Goal: Transaction & Acquisition: Purchase product/service

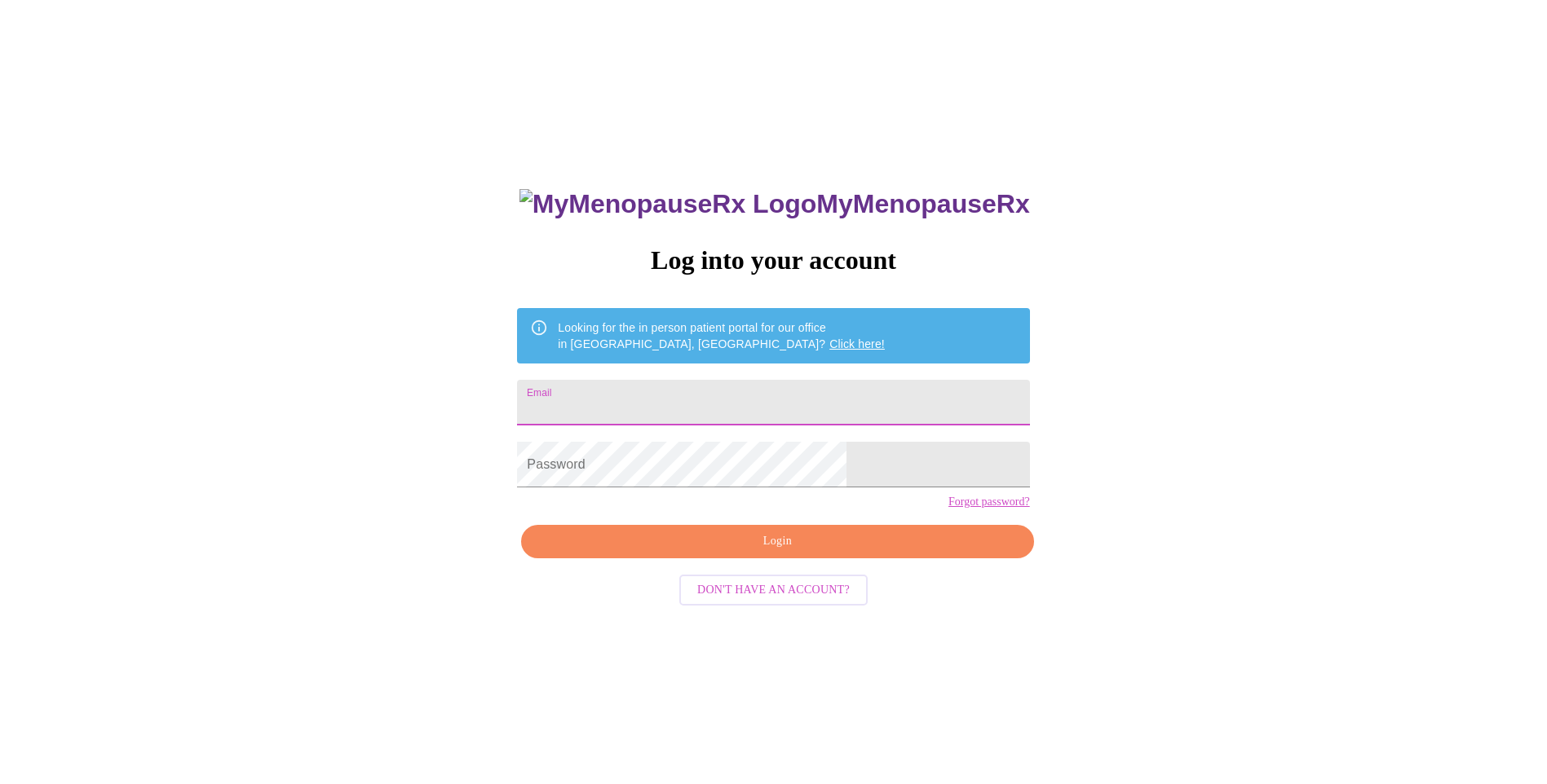
click at [731, 401] on input "Email" at bounding box center [773, 403] width 512 height 46
type input "[EMAIL_ADDRESS][DOMAIN_NAME]"
click at [756, 552] on span "Login" at bounding box center [777, 542] width 475 height 20
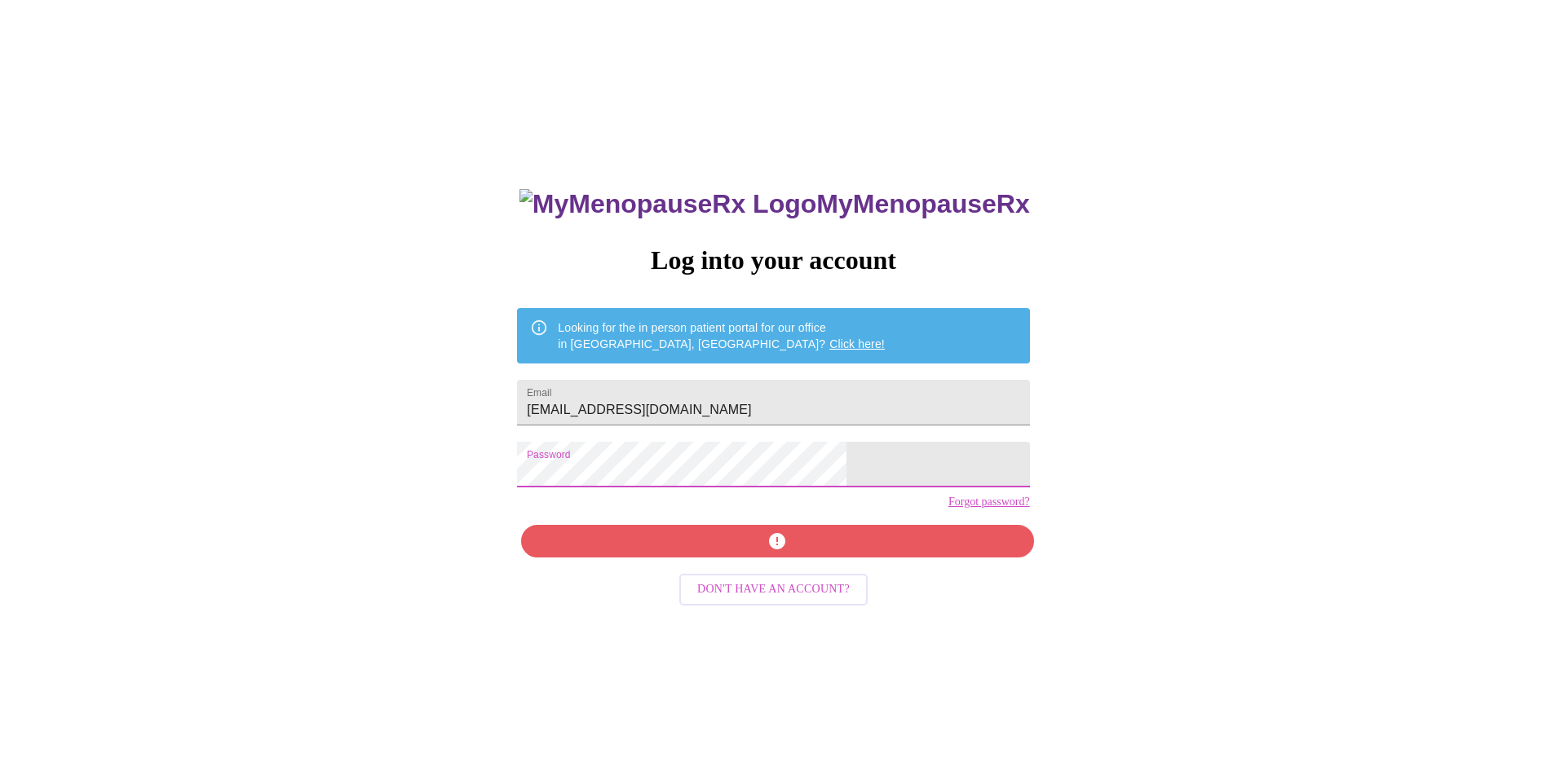
click at [367, 483] on div "MyMenopauseRx Log into your account Looking for the in person patient portal fo…" at bounding box center [774, 477] width 1534 height 941
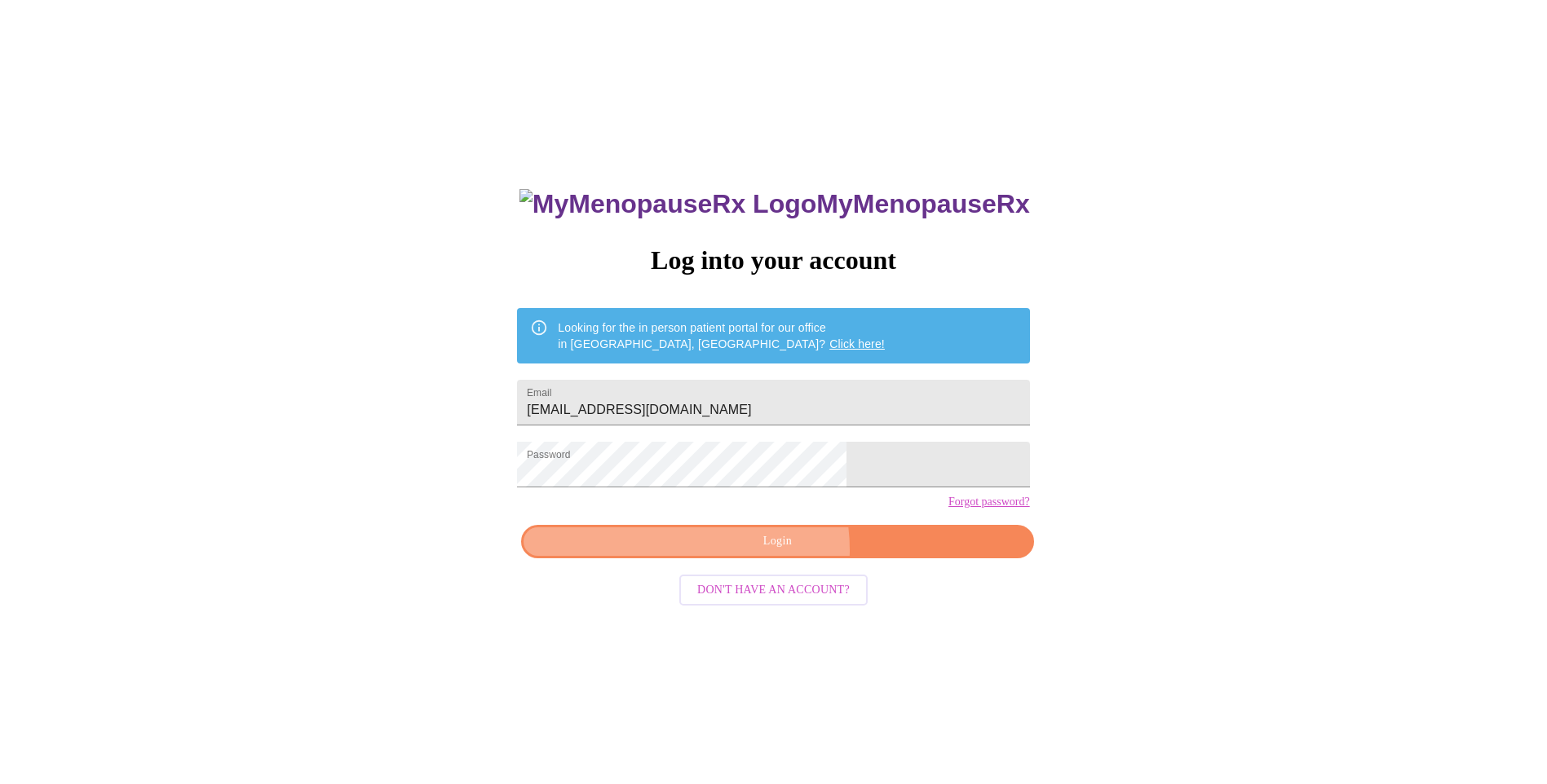
click at [754, 552] on span "Login" at bounding box center [777, 542] width 475 height 20
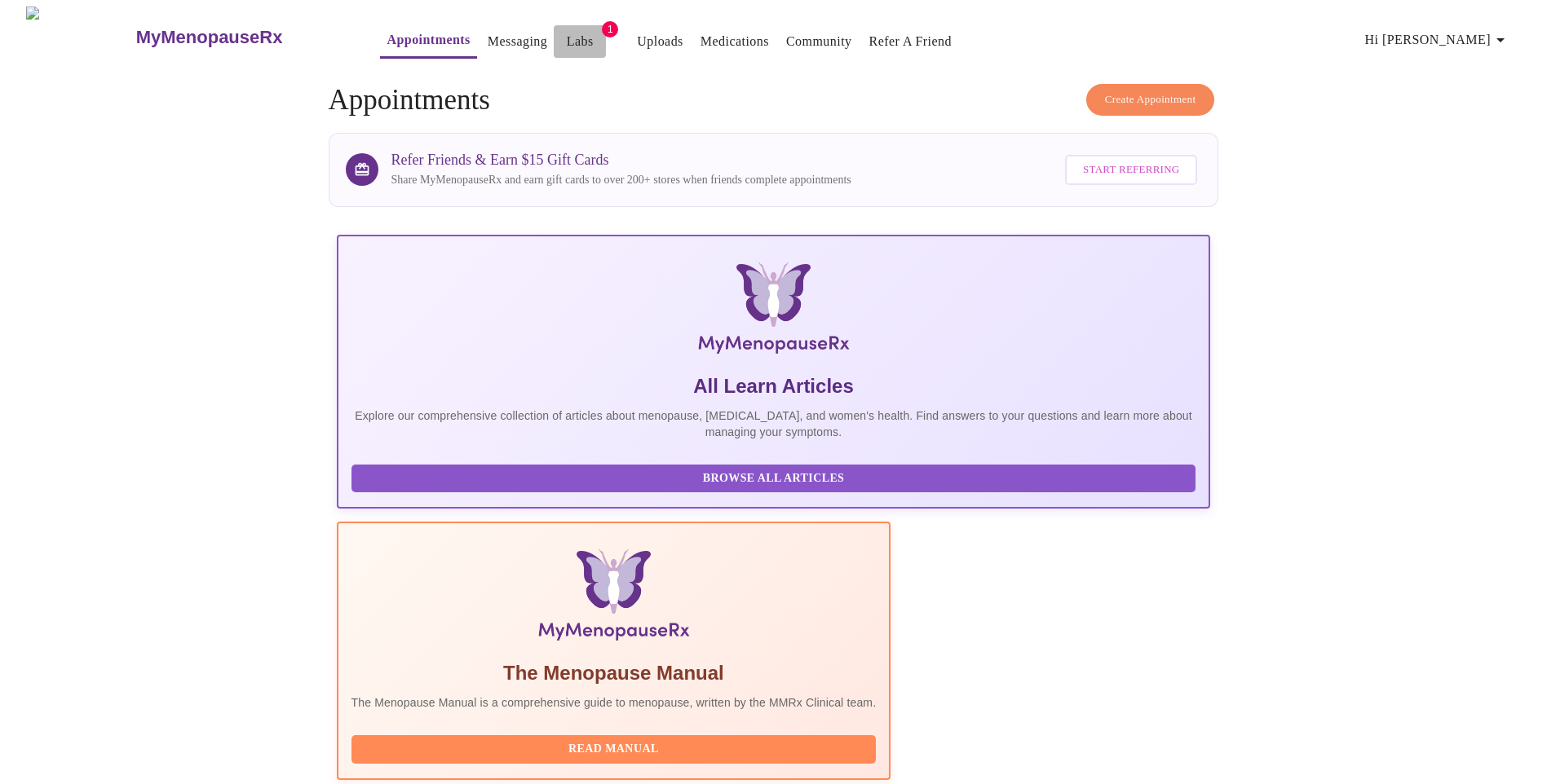
click at [566, 31] on link "Labs" at bounding box center [580, 41] width 27 height 23
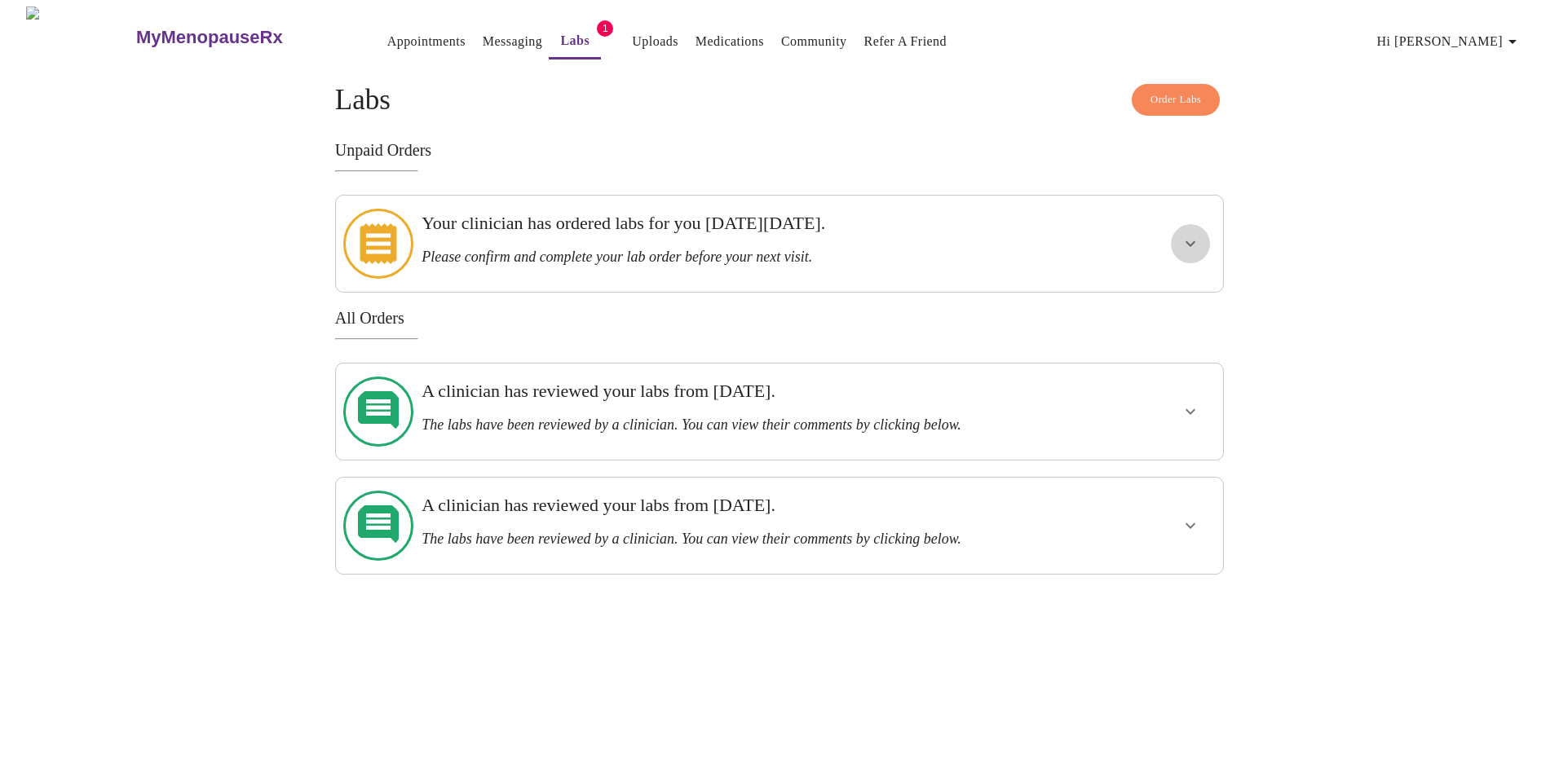
click at [1184, 234] on icon "show more" at bounding box center [1190, 243] width 20 height 20
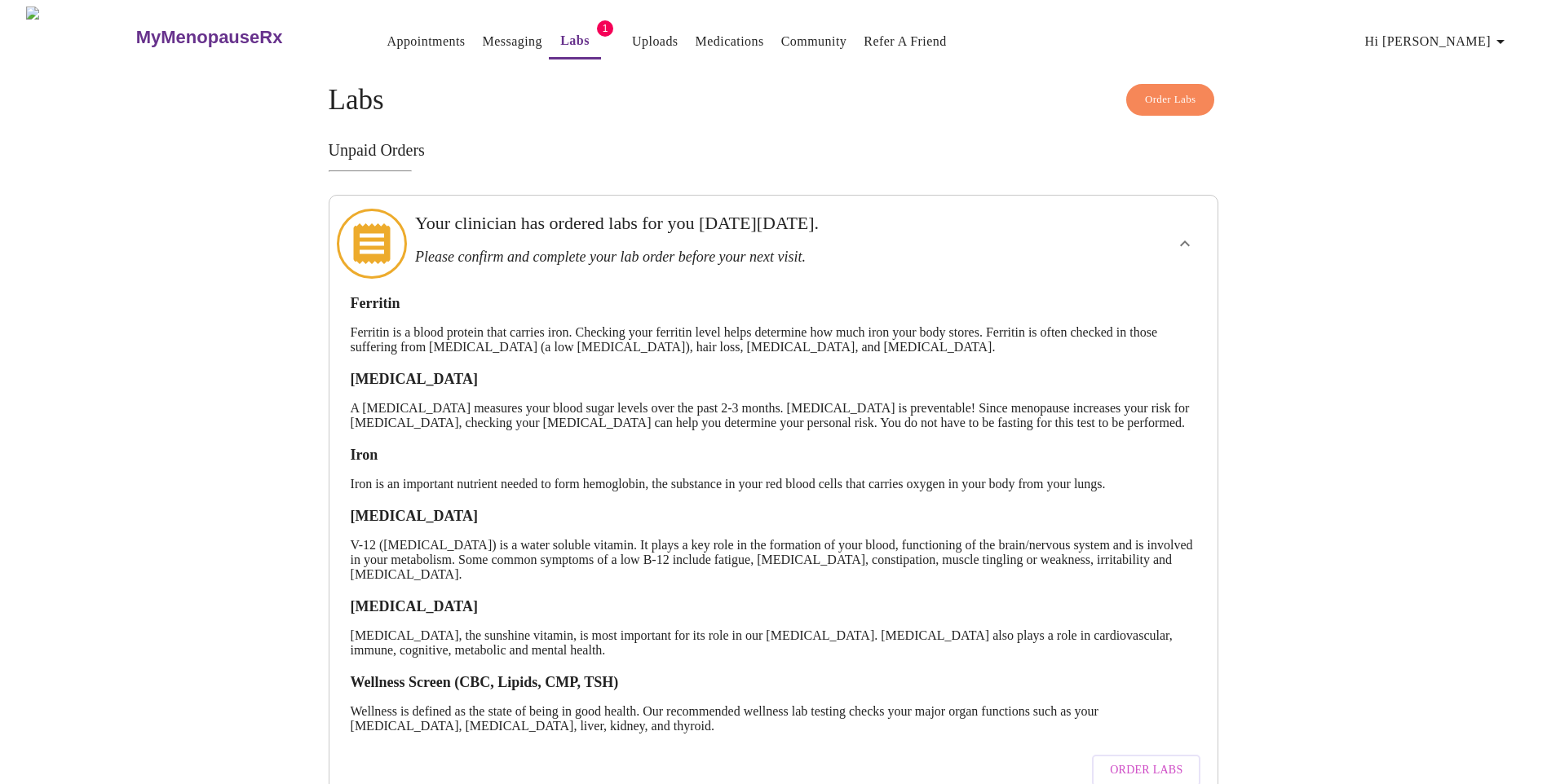
click at [374, 233] on icon at bounding box center [372, 244] width 37 height 41
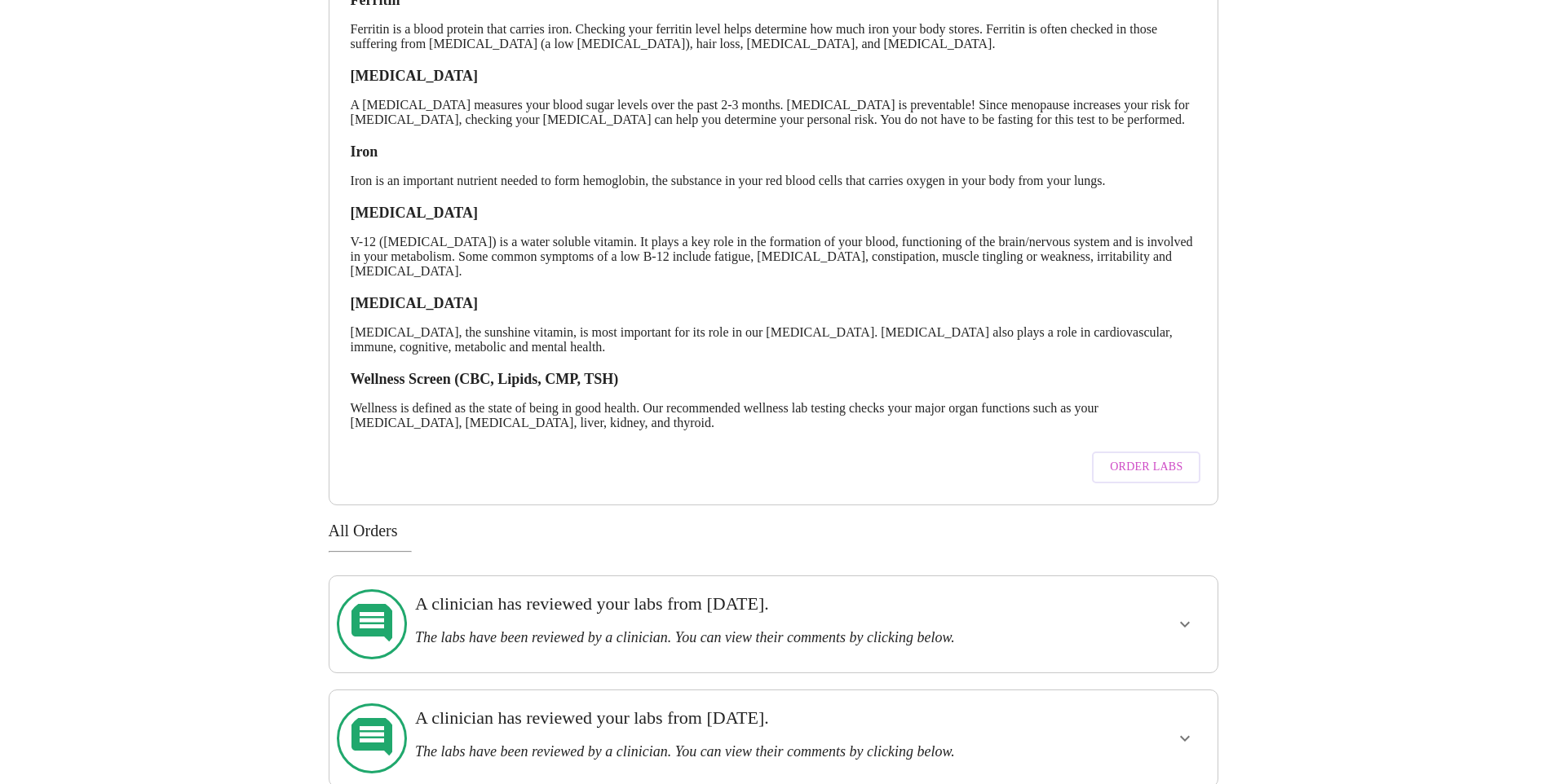
scroll to position [316, 0]
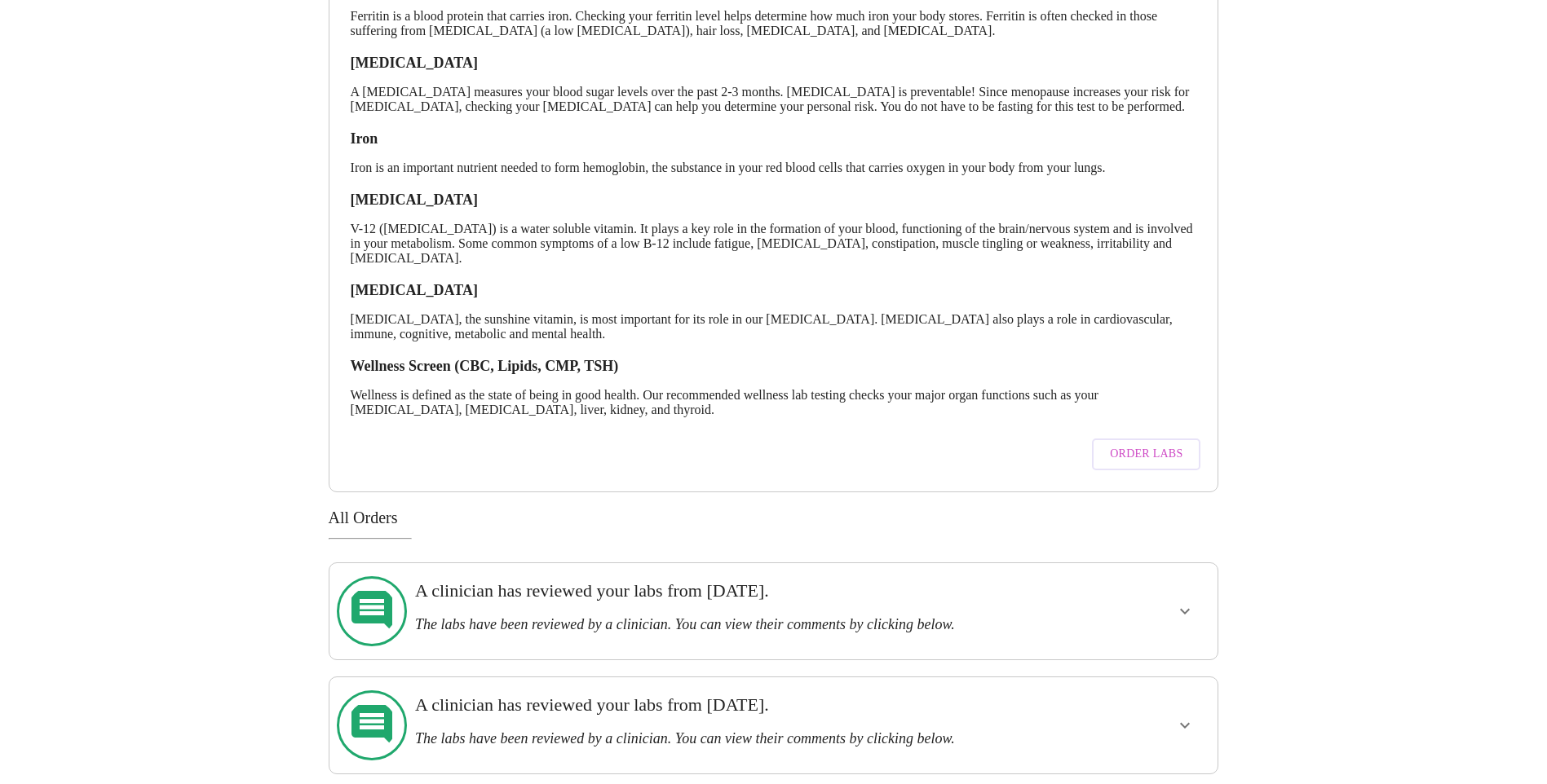
click at [1152, 463] on span "Order Labs" at bounding box center [1146, 455] width 72 height 20
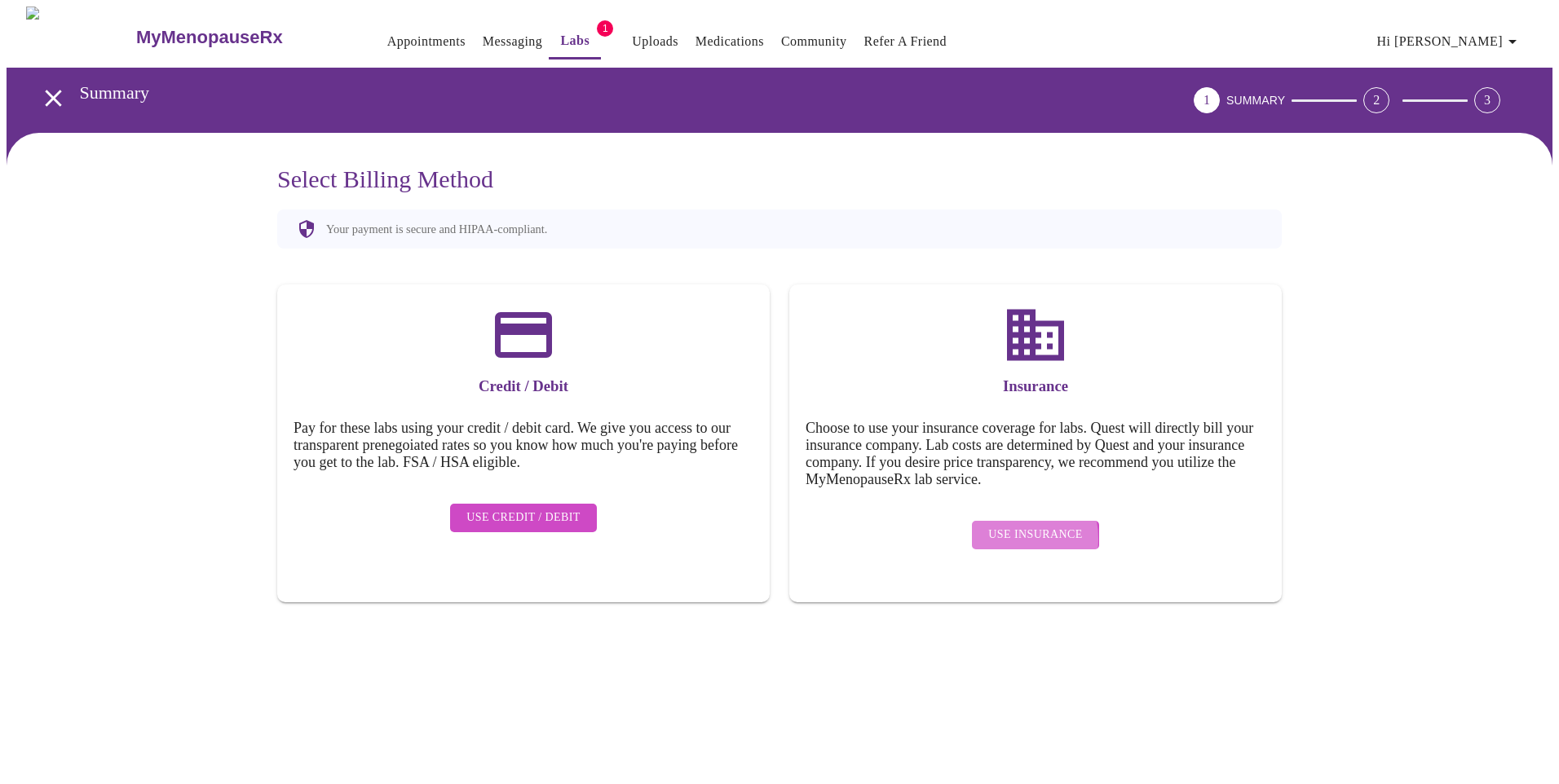
click at [1003, 527] on span "Use Insurance" at bounding box center [1035, 535] width 94 height 20
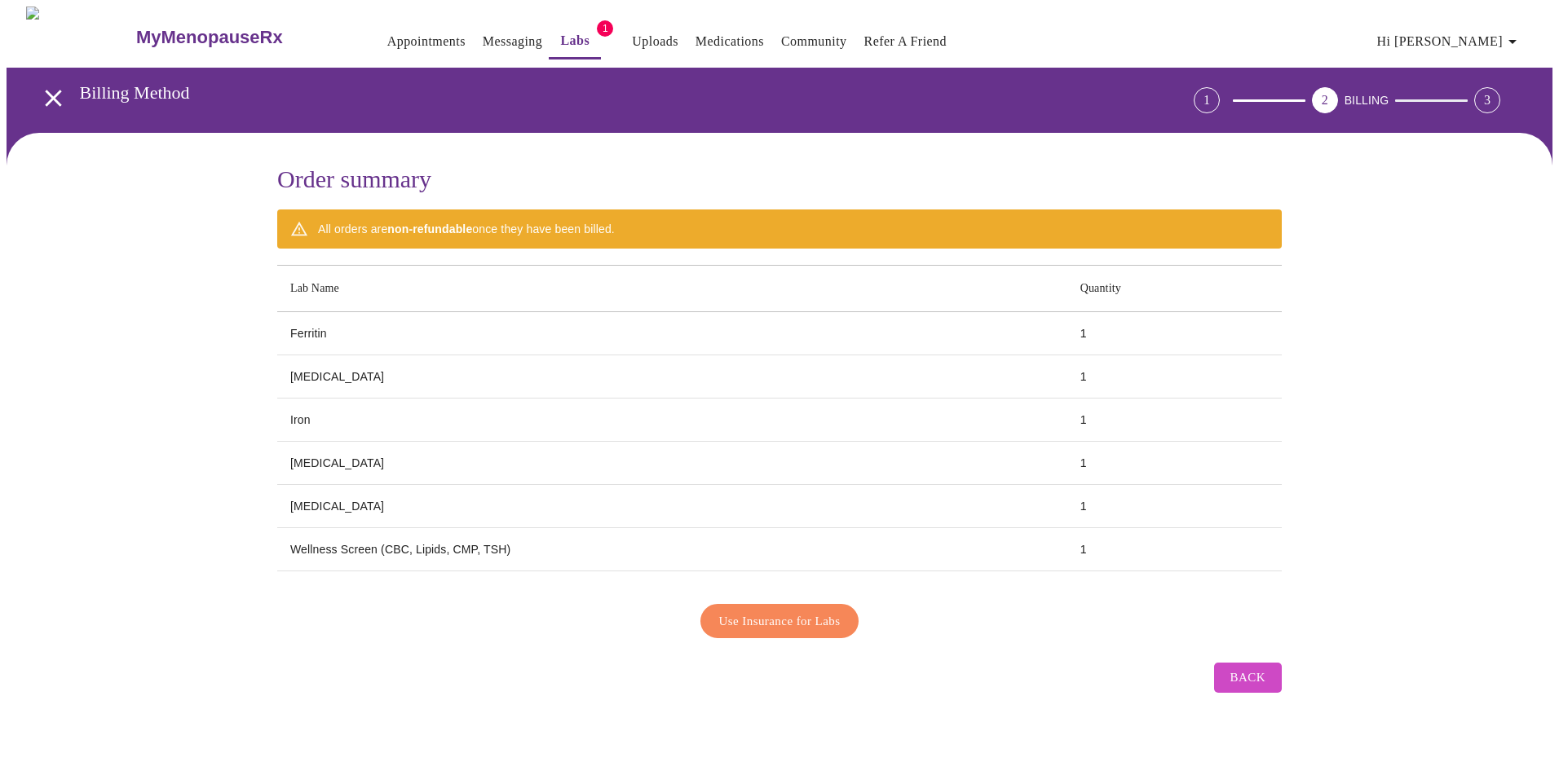
drag, startPoint x: 301, startPoint y: 224, endPoint x: 0, endPoint y: 66, distance: 339.9
click at [276, 194] on div "Order summary All orders are non-refundable once they have been billed. Lab Nam…" at bounding box center [779, 434] width 1044 height 536
click at [46, 89] on icon "open drawer" at bounding box center [53, 97] width 16 height 16
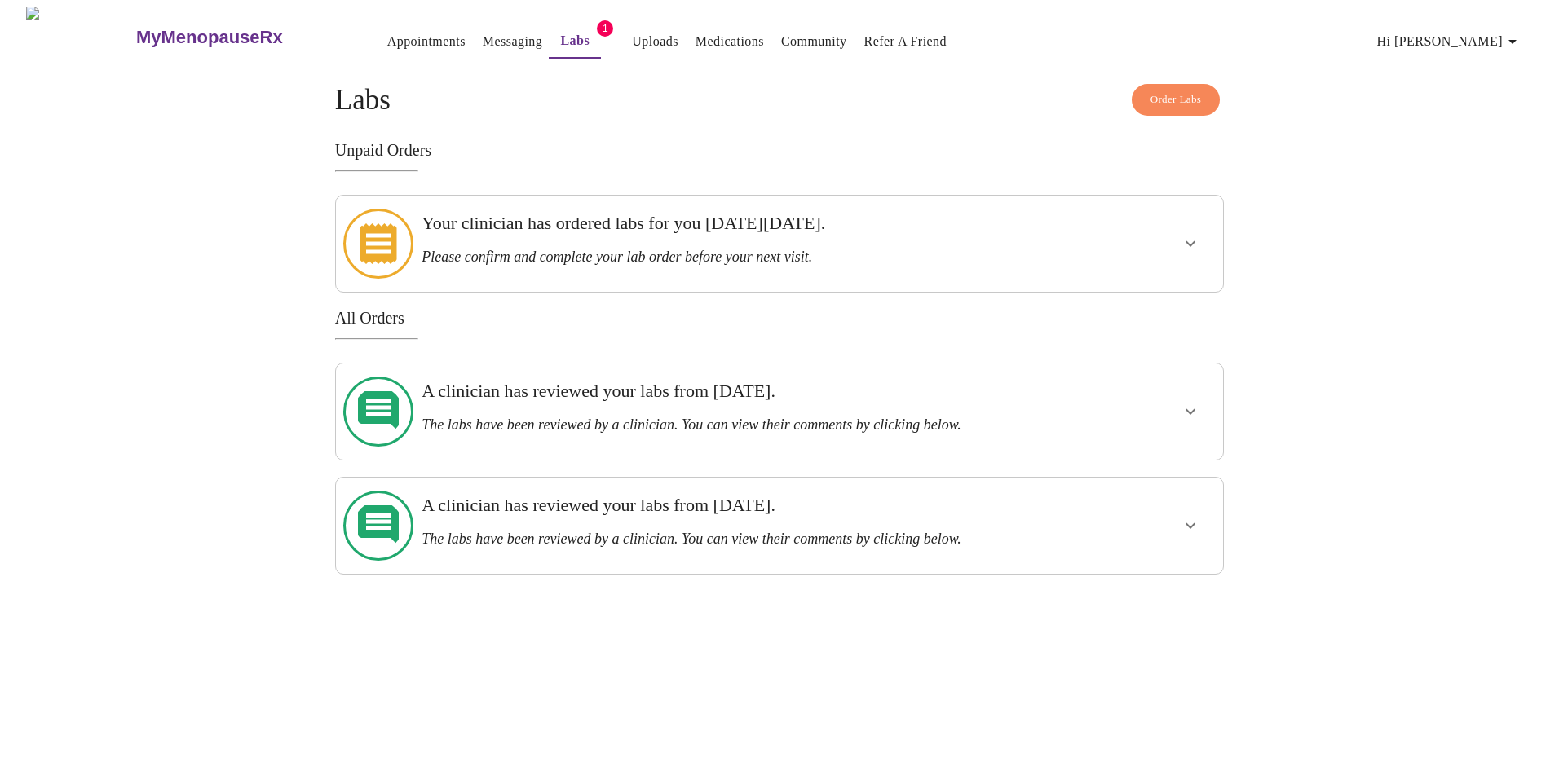
drag, startPoint x: 381, startPoint y: 230, endPoint x: 1189, endPoint y: 236, distance: 808.0
click at [1189, 241] on icon "show more" at bounding box center [1191, 244] width 10 height 6
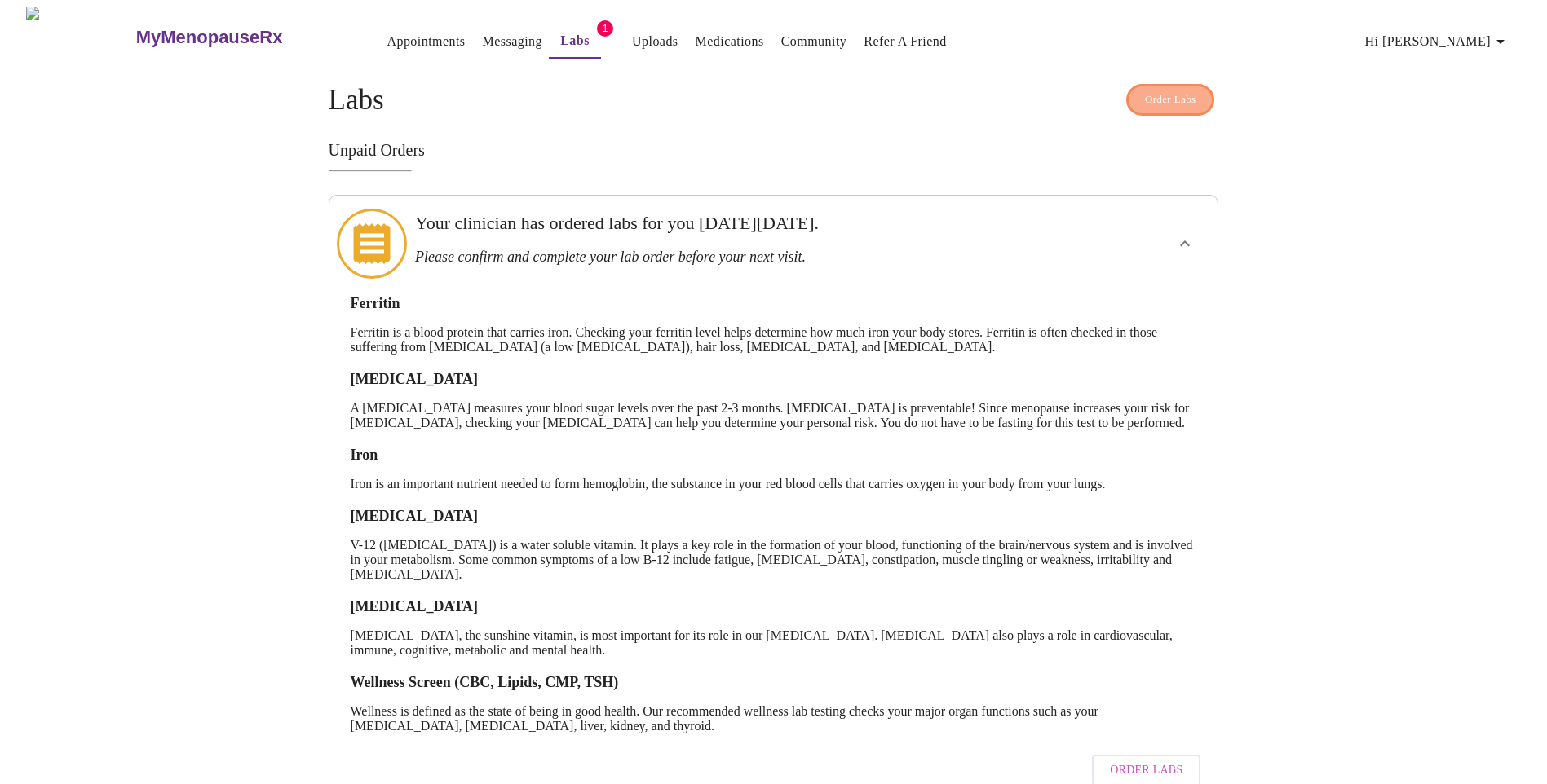
click at [1173, 90] on span "Order Labs" at bounding box center [1170, 99] width 51 height 19
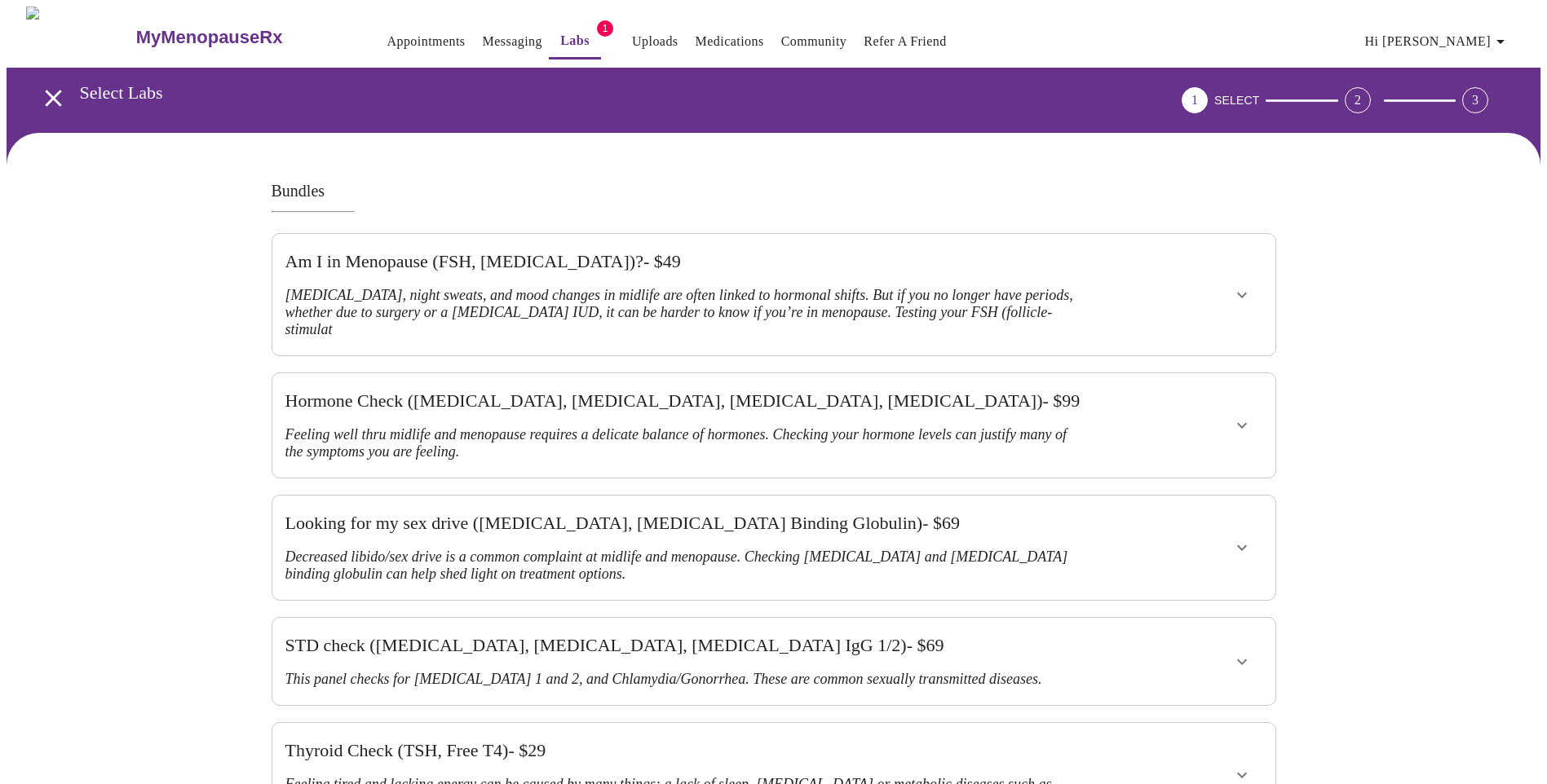
drag, startPoint x: 1238, startPoint y: 270, endPoint x: 1140, endPoint y: 327, distance: 113.4
click at [1135, 331] on div "Am I in Menopause (FSH, [MEDICAL_DATA])? - $ 49 [MEDICAL_DATA], night sweats, a…" at bounding box center [773, 713] width 1004 height 962
click at [45, 89] on icon "open drawer" at bounding box center [53, 97] width 16 height 16
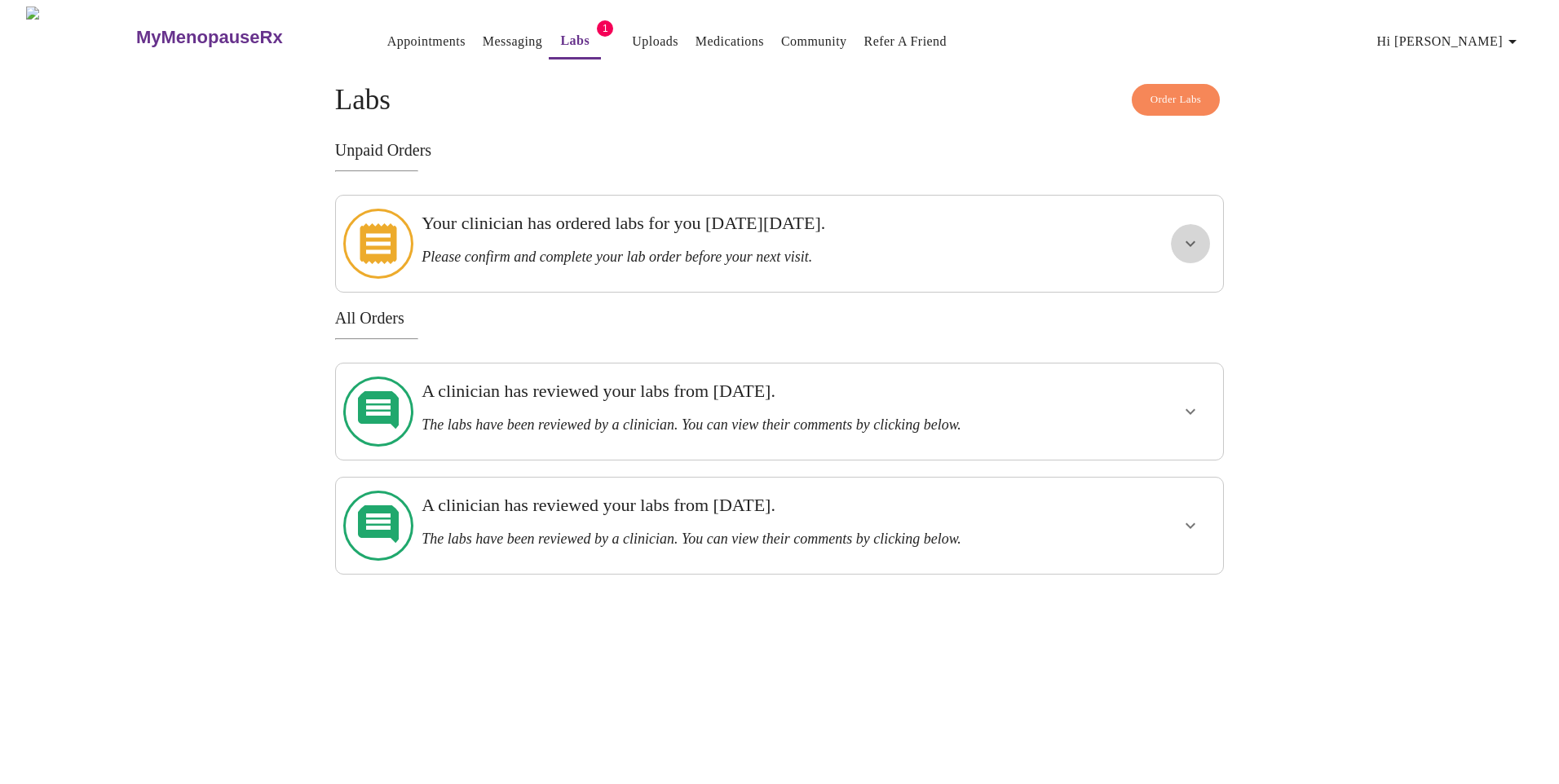
click at [1193, 239] on icon "show more" at bounding box center [1190, 243] width 20 height 20
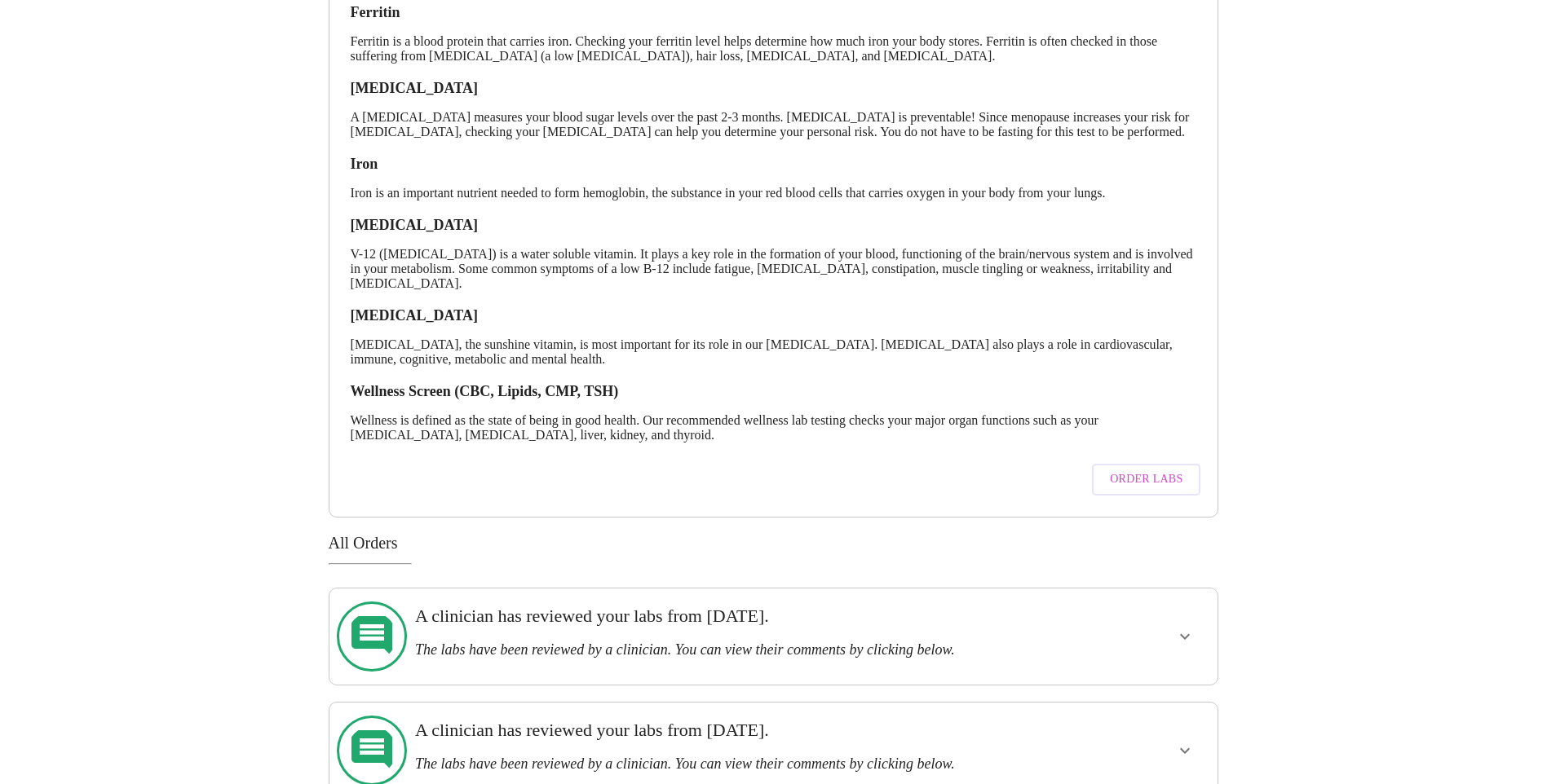
scroll to position [316, 0]
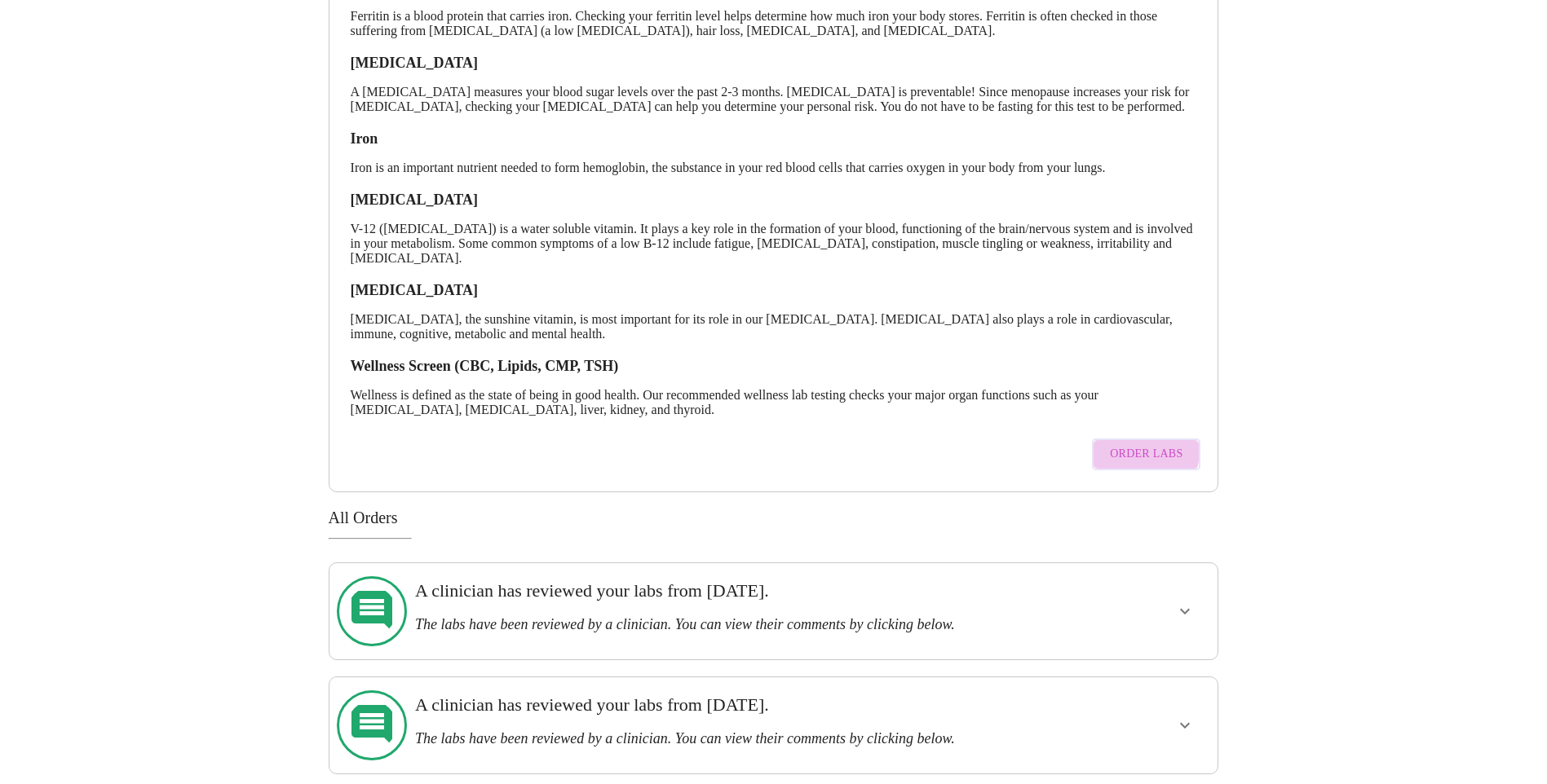
drag, startPoint x: 1131, startPoint y: 460, endPoint x: 1059, endPoint y: 473, distance: 73.2
click at [1132, 462] on span "Order Labs" at bounding box center [1146, 455] width 72 height 20
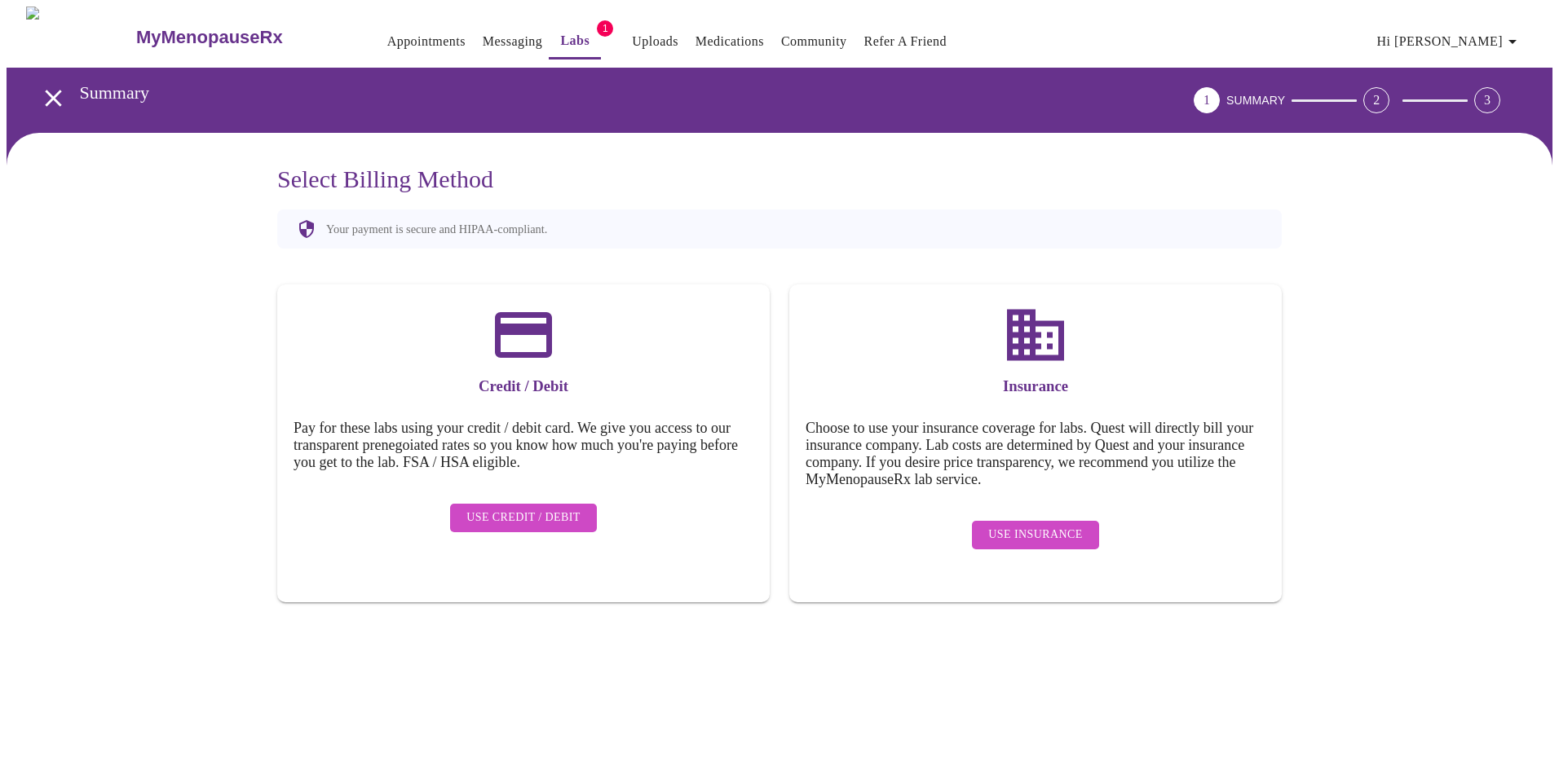
click at [1030, 525] on span "Use Insurance" at bounding box center [1035, 535] width 94 height 20
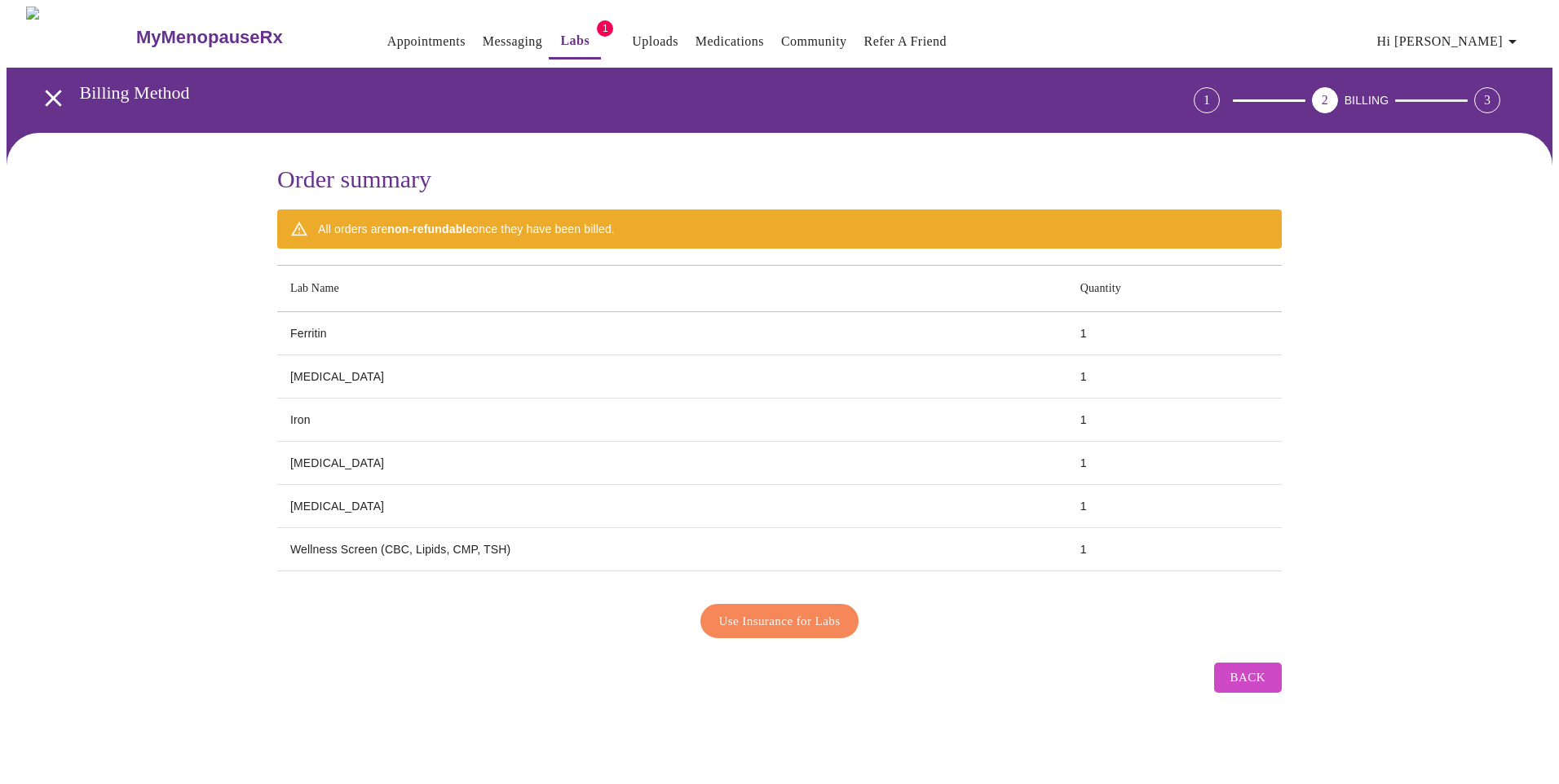
click at [819, 626] on button "Use Insurance for Labs" at bounding box center [780, 622] width 159 height 34
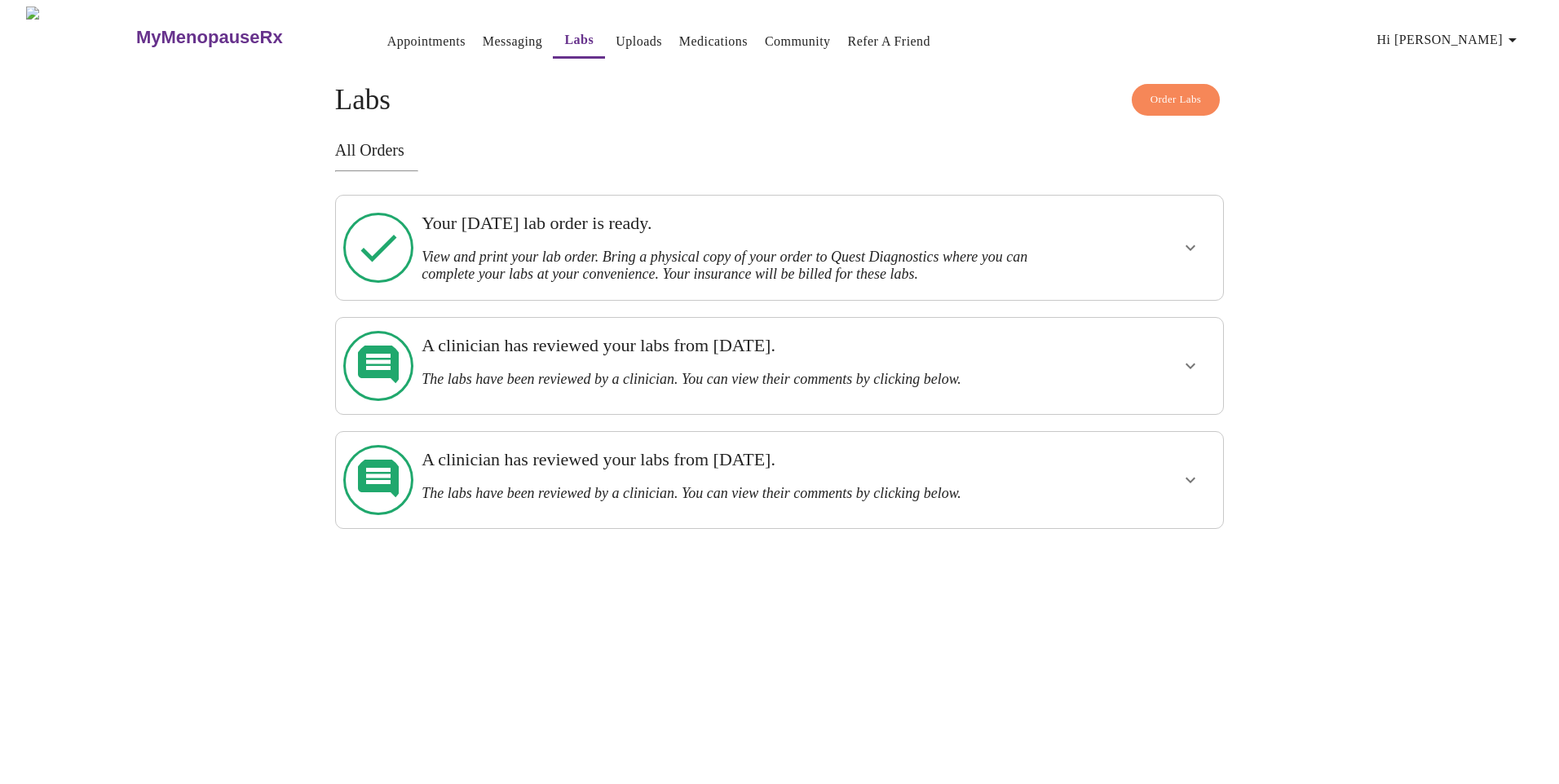
click at [1189, 247] on icon "show more" at bounding box center [1190, 247] width 20 height 20
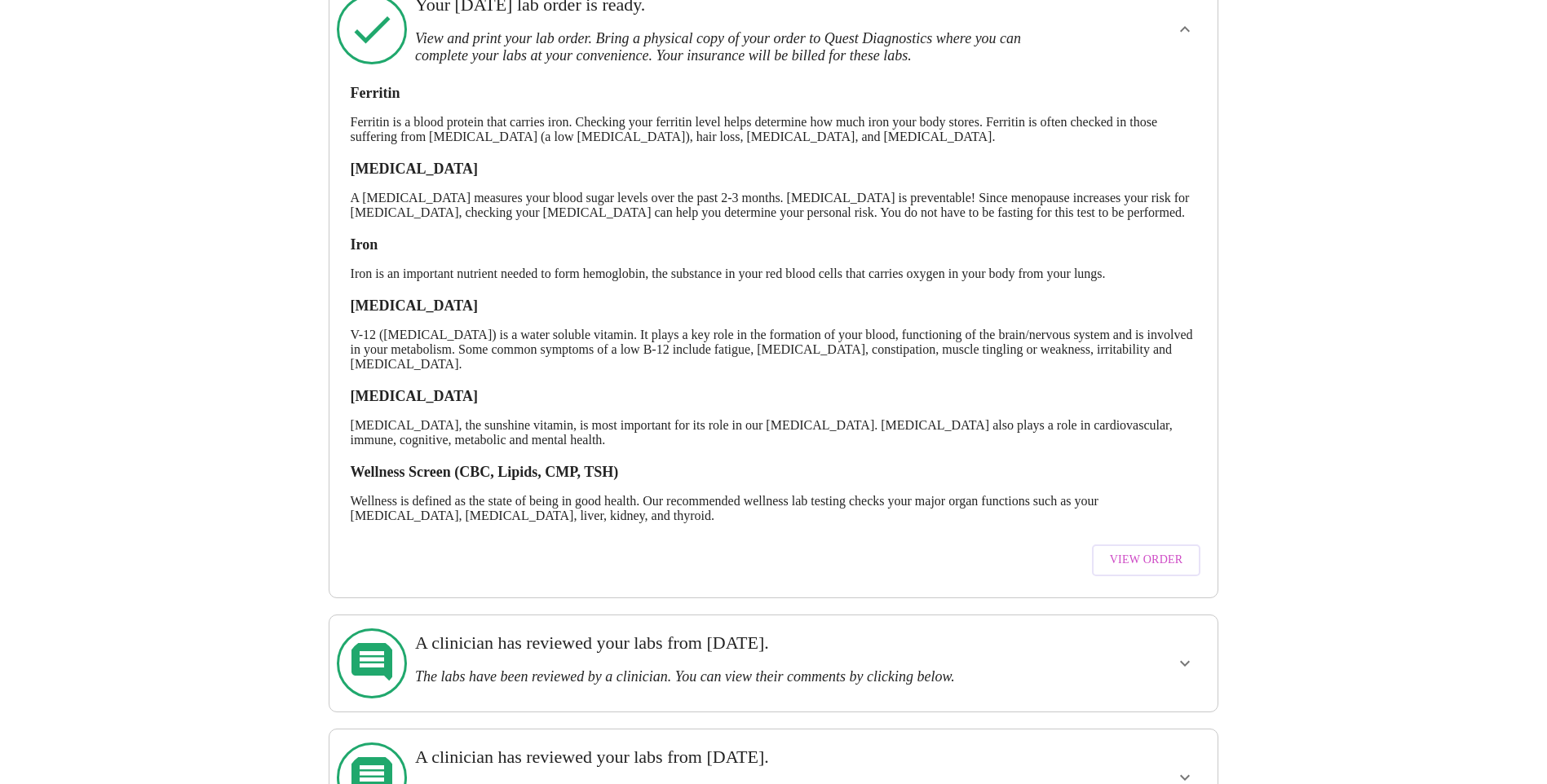
scroll to position [275, 0]
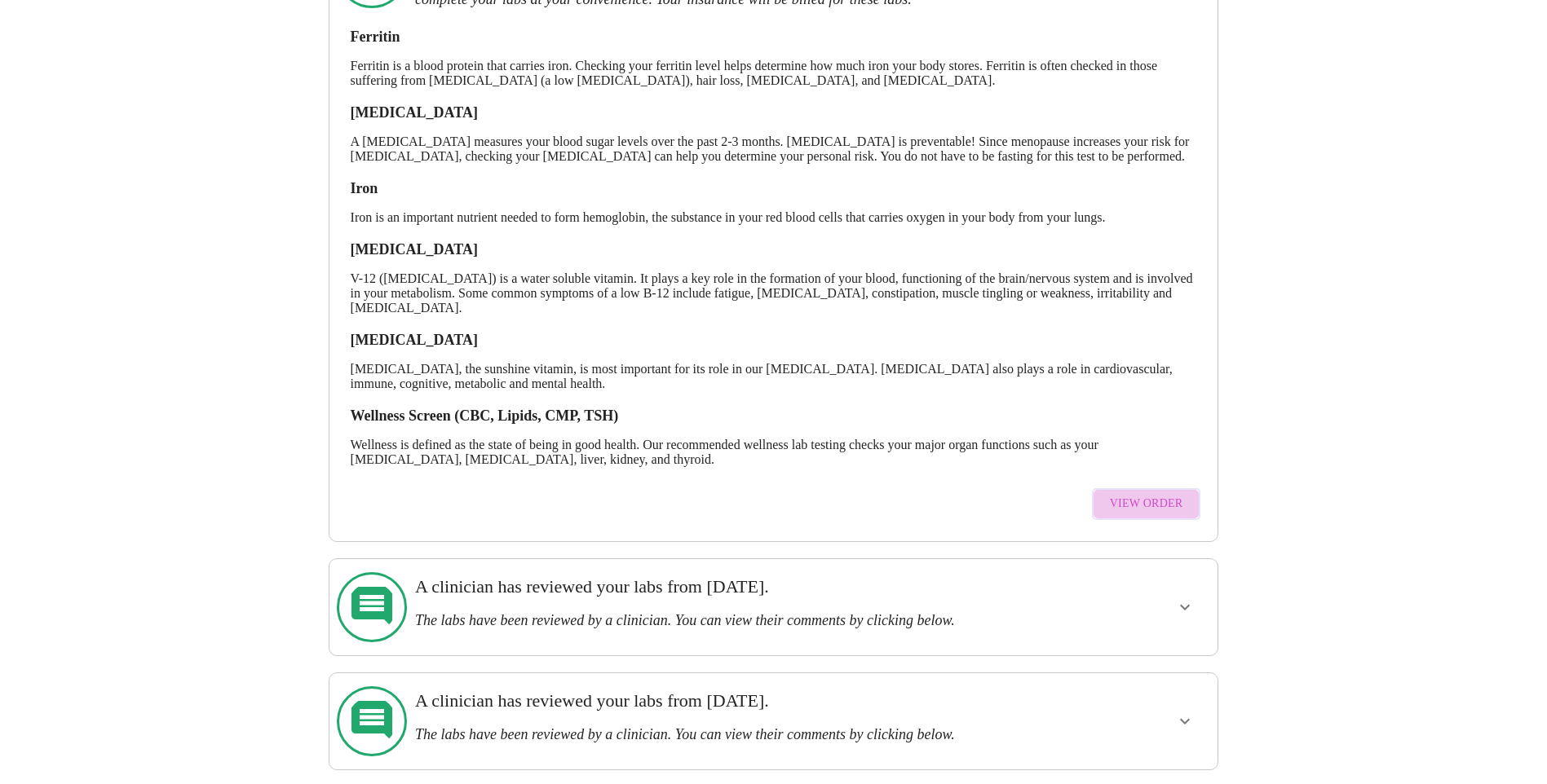
click at [1150, 514] on span "View Order" at bounding box center [1146, 504] width 73 height 20
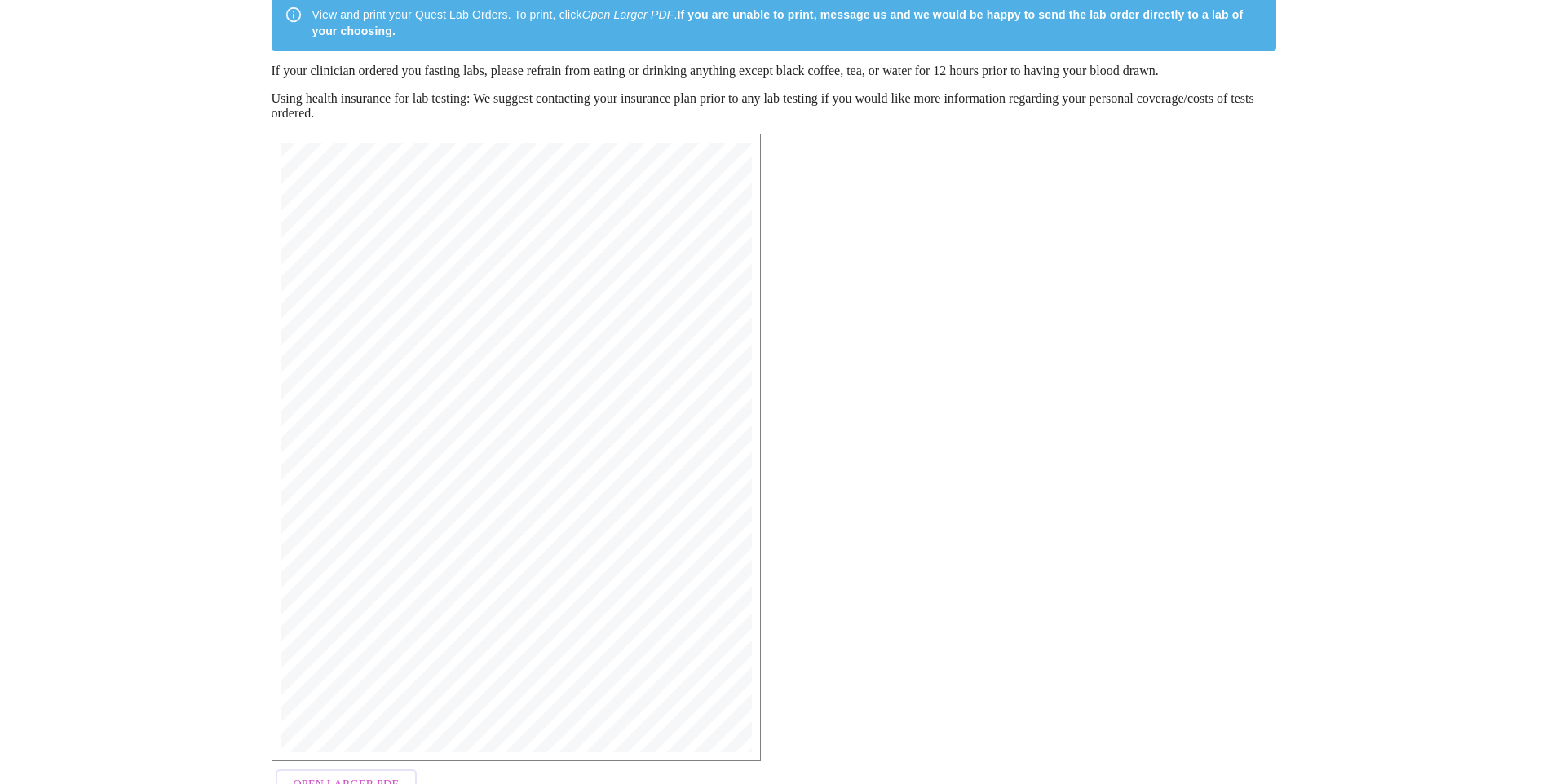
scroll to position [219, 0]
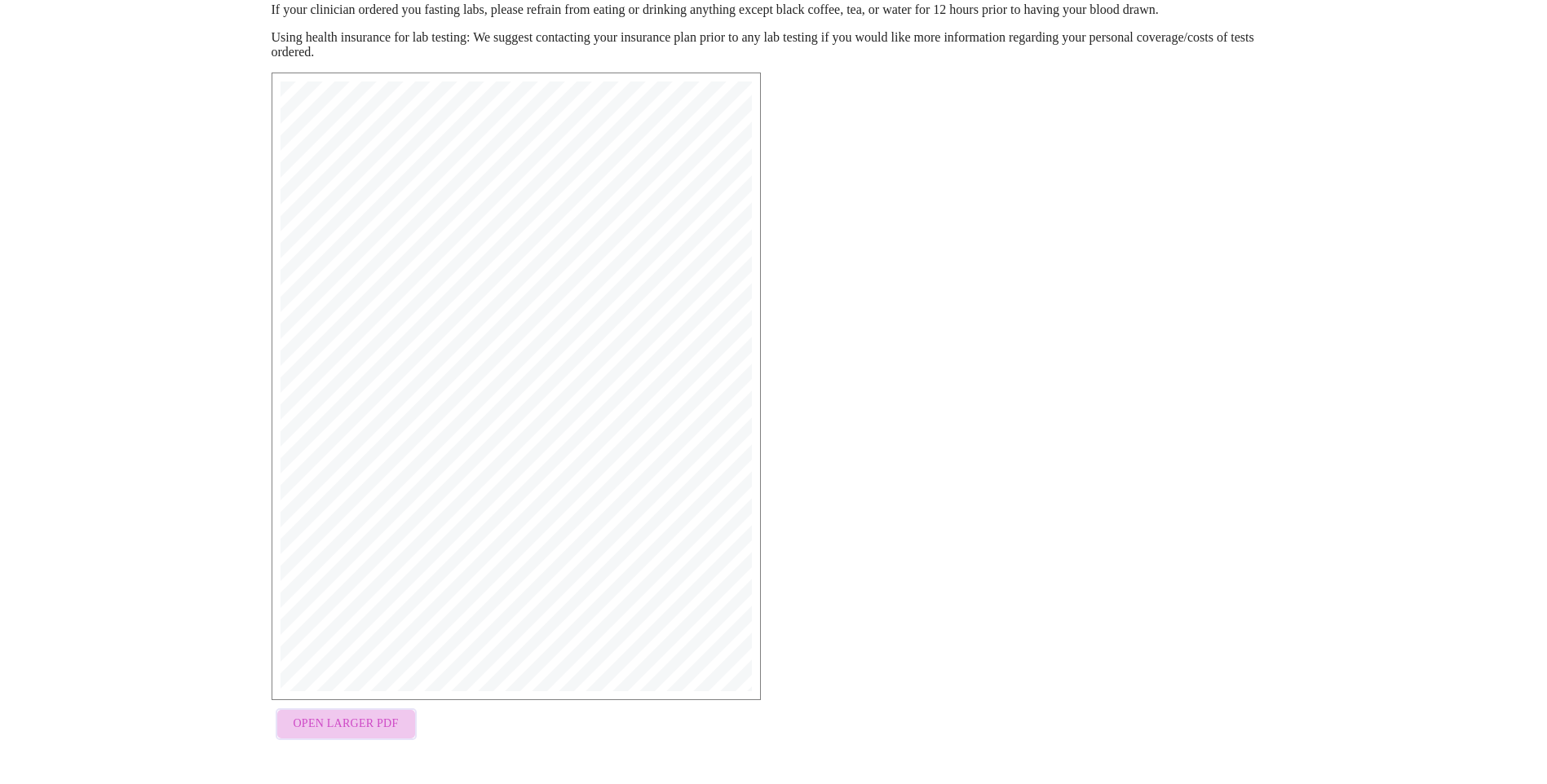
click at [371, 725] on span "Open Larger PDF" at bounding box center [346, 724] width 105 height 20
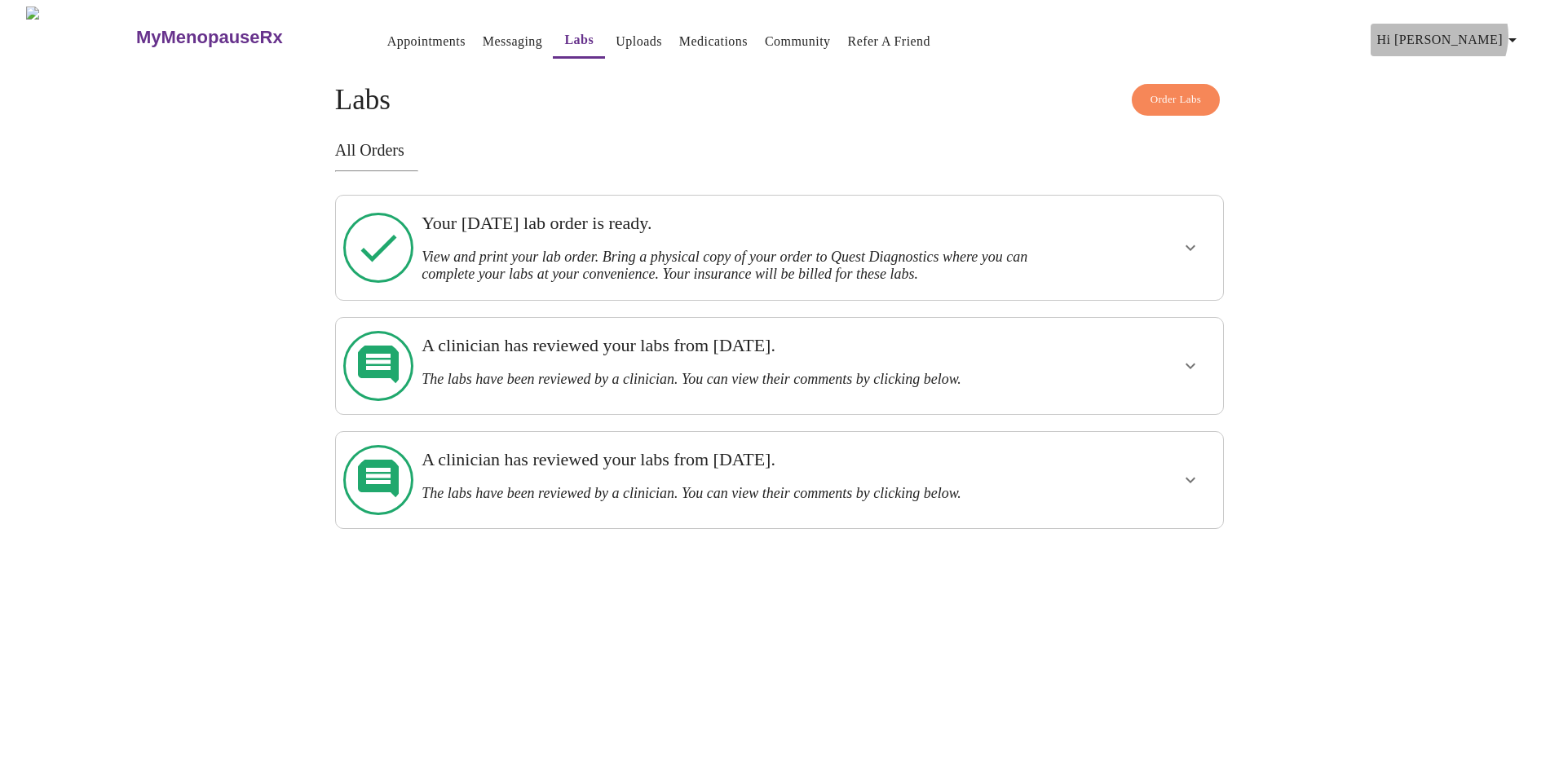
click at [1513, 30] on icon "button" at bounding box center [1512, 39] width 20 height 20
click at [1499, 120] on li "Log out" at bounding box center [1491, 122] width 75 height 30
